Goal: Task Accomplishment & Management: Manage account settings

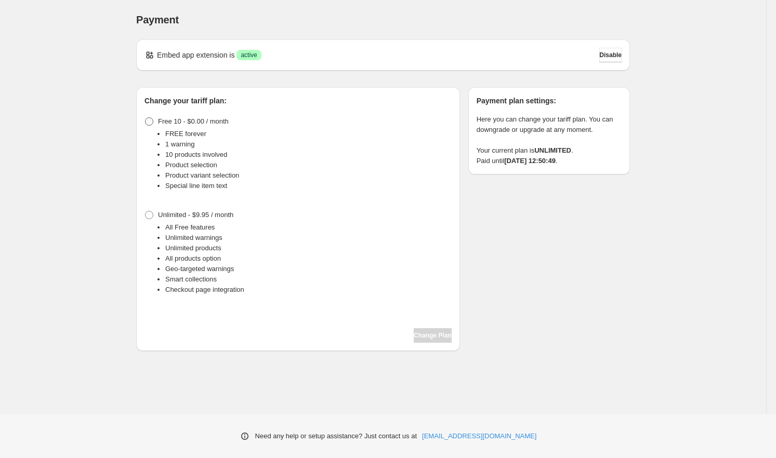
click at [147, 123] on span at bounding box center [149, 121] width 8 height 8
click at [421, 335] on span "Change Plan" at bounding box center [433, 336] width 38 height 8
click at [604, 54] on span "Disable" at bounding box center [610, 55] width 22 height 8
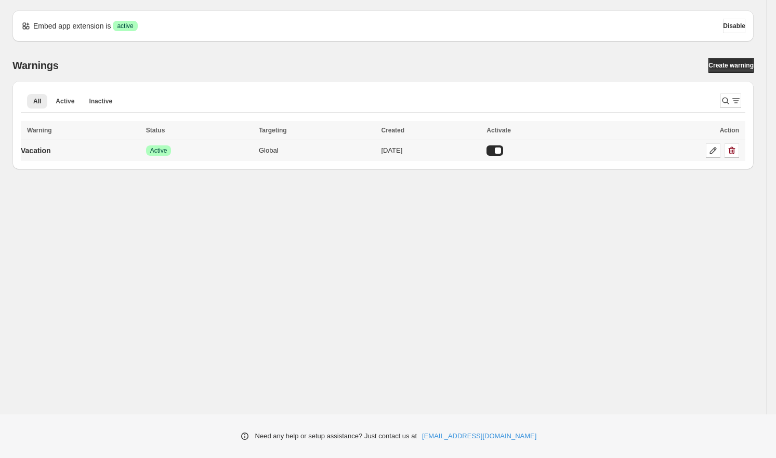
click at [503, 151] on div at bounding box center [494, 151] width 17 height 10
